Goal: Task Accomplishment & Management: Manage account settings

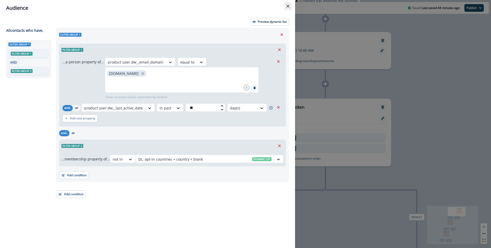
click at [289, 5] on button "Close" at bounding box center [288, 6] width 8 height 8
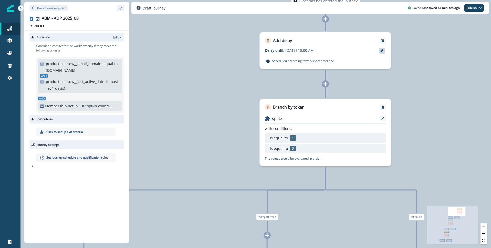
click at [381, 51] on icon at bounding box center [381, 50] width 3 height 3
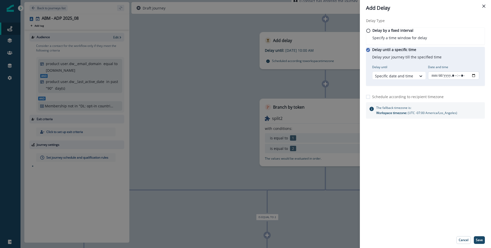
click at [475, 80] on input "Date and time" at bounding box center [453, 75] width 51 height 8
type input "**********"
click at [463, 212] on div "Delay Type Delay by a fixed interval Specify a time window for delay Delay unti…" at bounding box center [425, 124] width 131 height 216
click at [479, 240] on p "Save" at bounding box center [479, 240] width 7 height 4
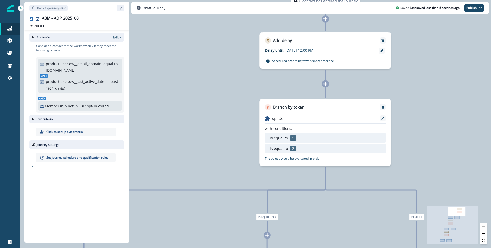
click at [73, 130] on p "Click to set up exit criteria" at bounding box center [64, 132] width 37 height 5
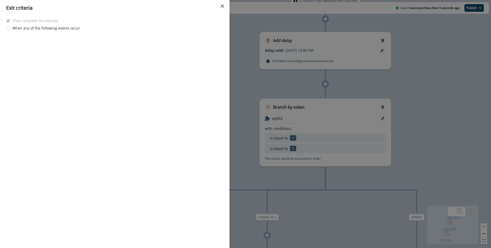
drag, startPoint x: 221, startPoint y: 6, endPoint x: 211, endPoint y: 7, distance: 10.5
click at [221, 6] on icon "Close" at bounding box center [222, 6] width 3 height 3
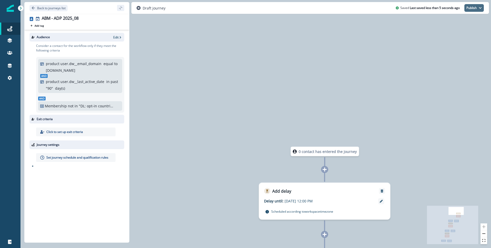
click at [475, 7] on button "Publish" at bounding box center [473, 8] width 19 height 8
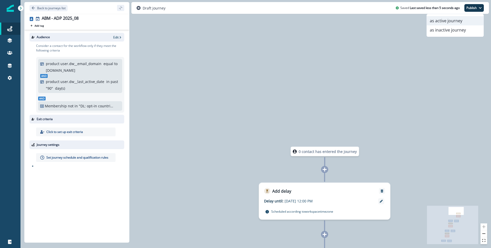
click at [447, 22] on button "as active journey" at bounding box center [455, 20] width 57 height 9
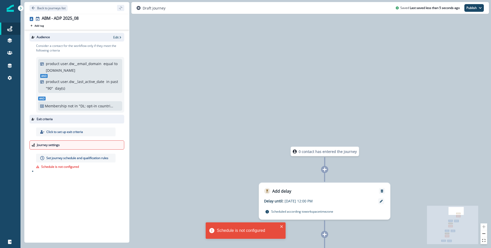
click at [80, 160] on p "Set journey schedule and qualification rules" at bounding box center [77, 158] width 62 height 5
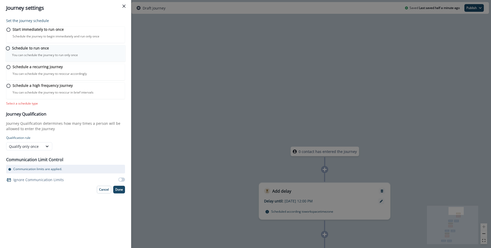
click at [47, 57] on p "You can schedule the journey to run only once" at bounding box center [45, 55] width 66 height 5
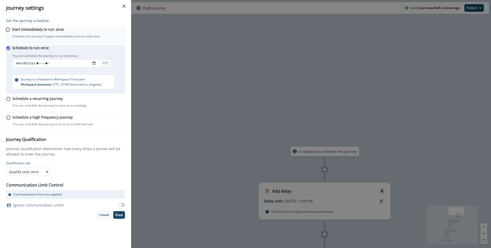
click at [62, 32] on p "Start immediately to run once" at bounding box center [38, 29] width 52 height 5
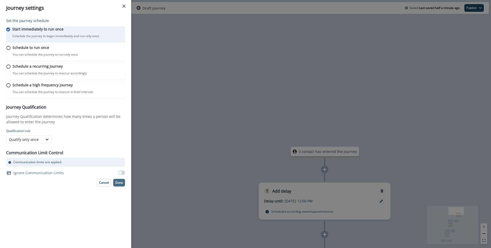
click at [120, 184] on p "Done" at bounding box center [119, 183] width 8 height 4
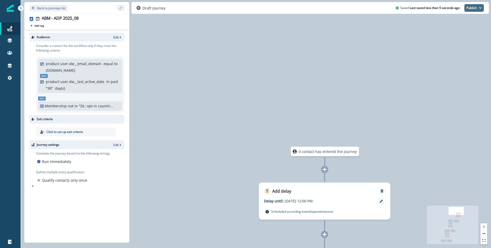
click at [479, 9] on icon "button" at bounding box center [480, 7] width 3 height 3
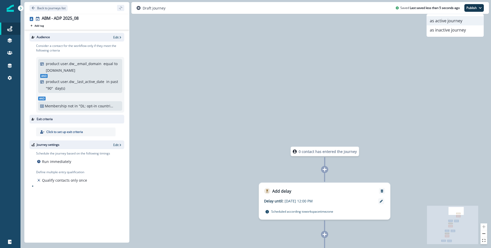
click at [453, 21] on button "as active journey" at bounding box center [455, 20] width 57 height 9
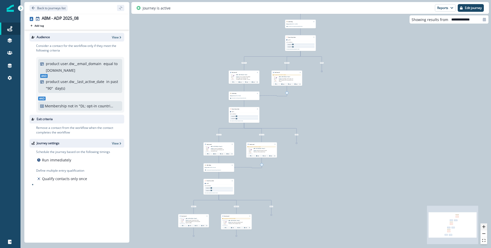
click at [487, 226] on button "zoom in" at bounding box center [483, 226] width 7 height 7
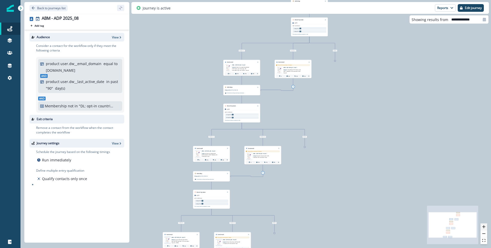
click at [485, 226] on button "zoom in" at bounding box center [483, 226] width 7 height 7
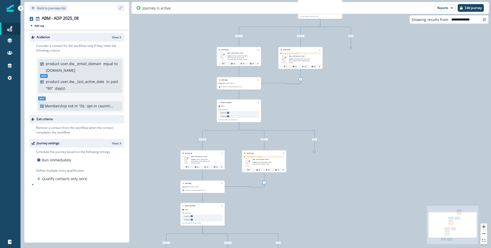
click at [485, 226] on button "zoom in" at bounding box center [483, 226] width 7 height 7
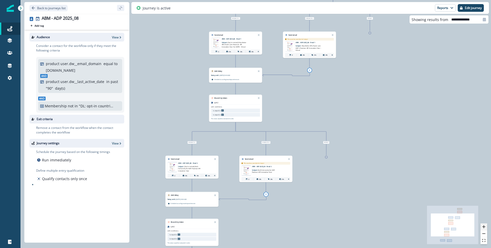
click at [485, 226] on button "zoom in" at bounding box center [483, 226] width 7 height 7
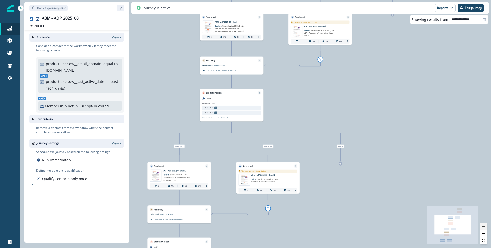
click at [485, 226] on button "zoom in" at bounding box center [483, 226] width 7 height 7
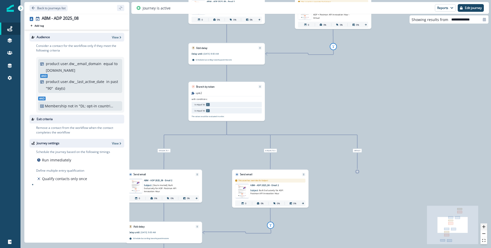
click at [485, 226] on button "zoom in" at bounding box center [483, 226] width 7 height 7
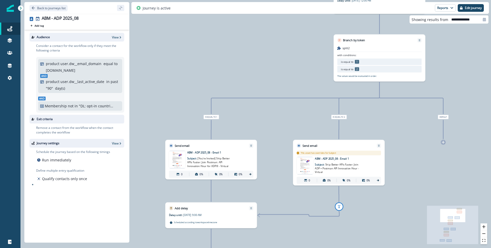
click at [88, 106] on p ""DL: opt-in countries + country = blank"" at bounding box center [96, 105] width 35 height 5
click at [117, 37] on p "View" at bounding box center [115, 37] width 7 height 4
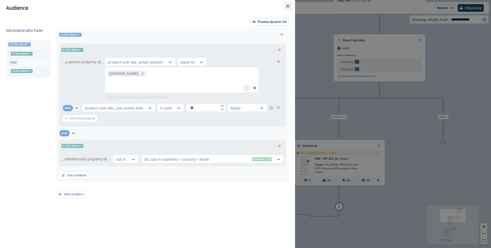
click at [287, 5] on icon "Close" at bounding box center [287, 6] width 3 height 3
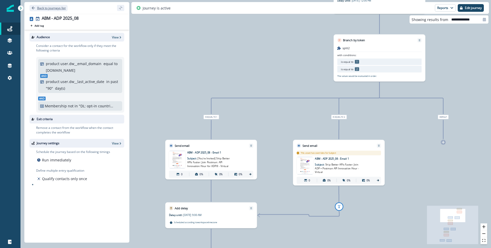
click at [34, 8] on icon "Go back" at bounding box center [33, 8] width 4 height 4
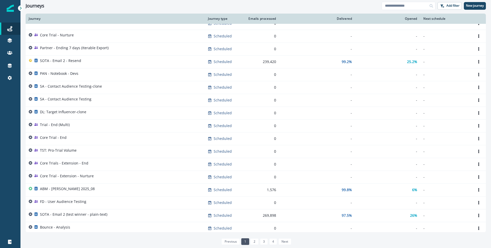
scroll to position [185, 0]
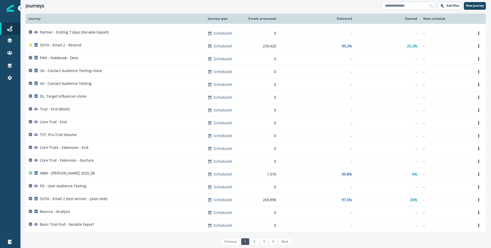
click at [391, 8] on input at bounding box center [409, 6] width 54 height 8
type input "***"
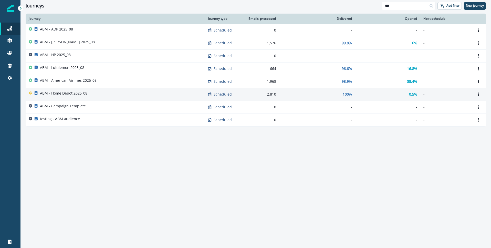
click at [62, 93] on p "ABM - Home Depot 2025_08" at bounding box center [63, 93] width 47 height 5
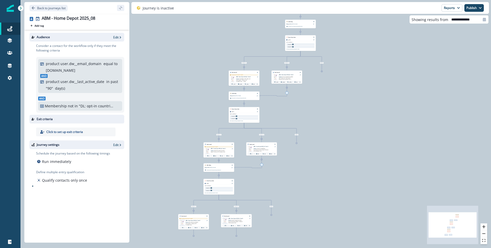
click at [81, 105] on p ""DL: opt-in countries + country = blank"" at bounding box center [96, 105] width 35 height 5
click at [116, 37] on p "Edit" at bounding box center [115, 37] width 5 height 4
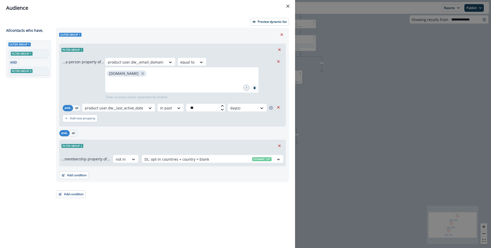
click at [286, 6] on icon "Close" at bounding box center [287, 6] width 3 height 3
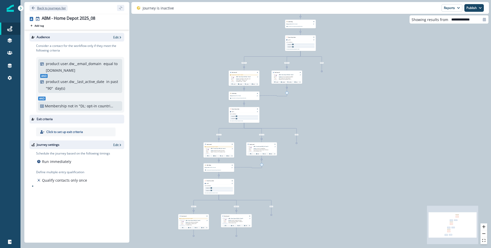
click at [32, 7] on icon "Go back" at bounding box center [33, 8] width 4 height 4
